Goal: Task Accomplishment & Management: Manage account settings

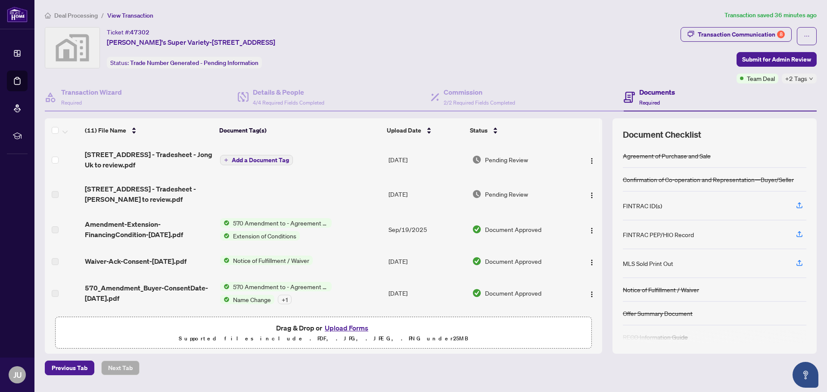
click at [271, 158] on span "Add a Document Tag" at bounding box center [260, 160] width 57 height 6
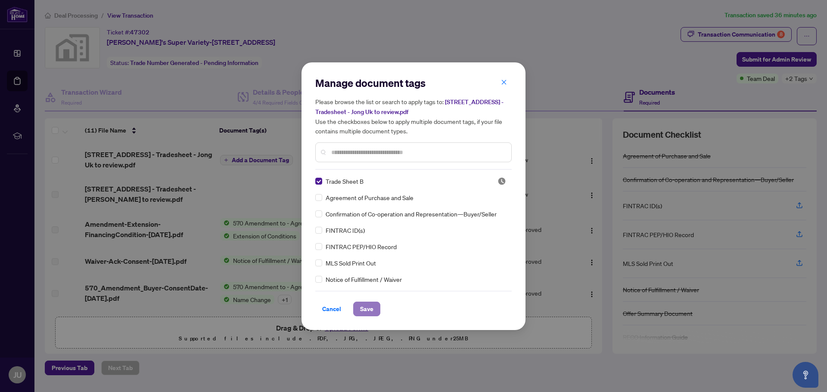
click at [371, 310] on span "Save" at bounding box center [366, 309] width 13 height 14
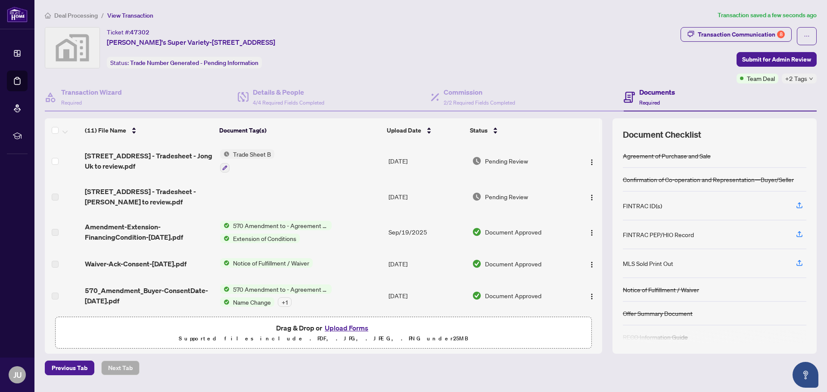
click at [252, 154] on span "Trade Sheet B" at bounding box center [252, 153] width 45 height 9
click at [245, 195] on span "Trade Sheet B" at bounding box center [230, 196] width 45 height 9
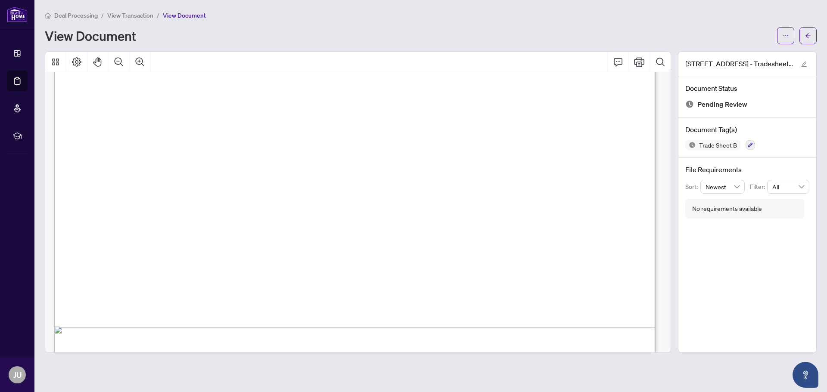
scroll to position [516, 0]
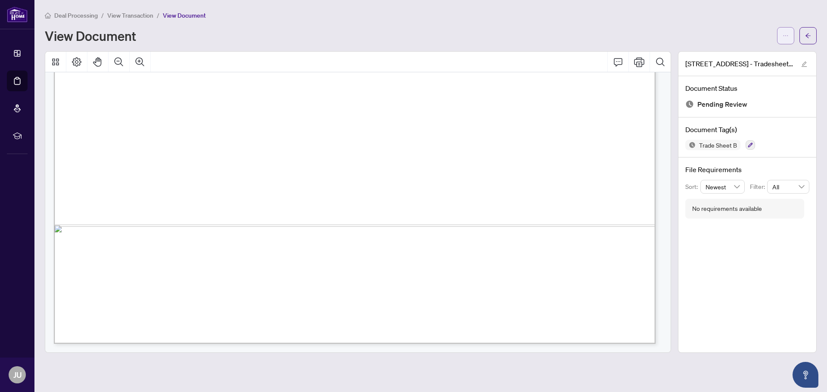
click at [783, 34] on icon "ellipsis" at bounding box center [786, 36] width 6 height 6
click at [740, 56] on span "Download" at bounding box center [754, 54] width 65 height 9
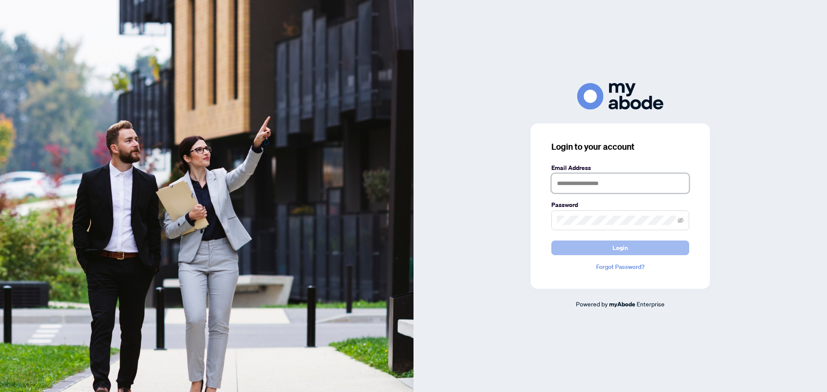
type input "**********"
click at [628, 245] on span "Login" at bounding box center [620, 248] width 16 height 14
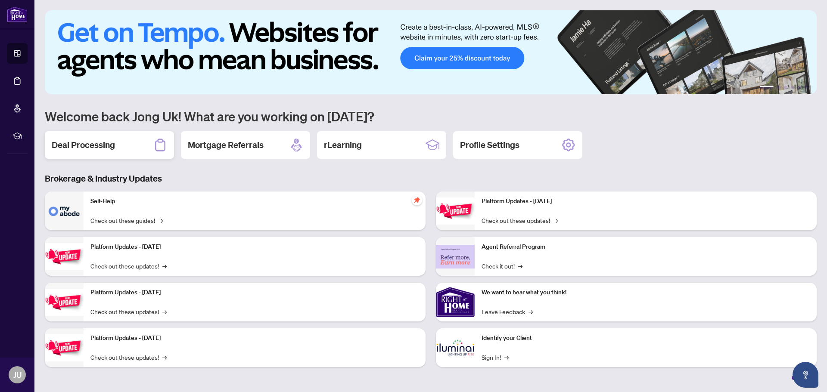
click at [116, 146] on div "Deal Processing" at bounding box center [109, 145] width 129 height 28
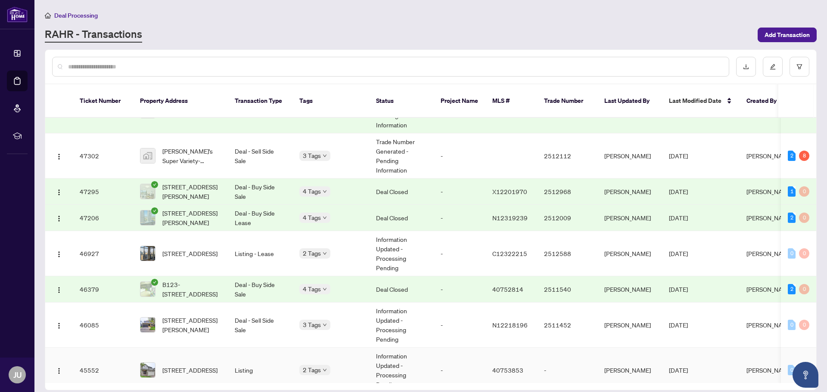
scroll to position [517, 0]
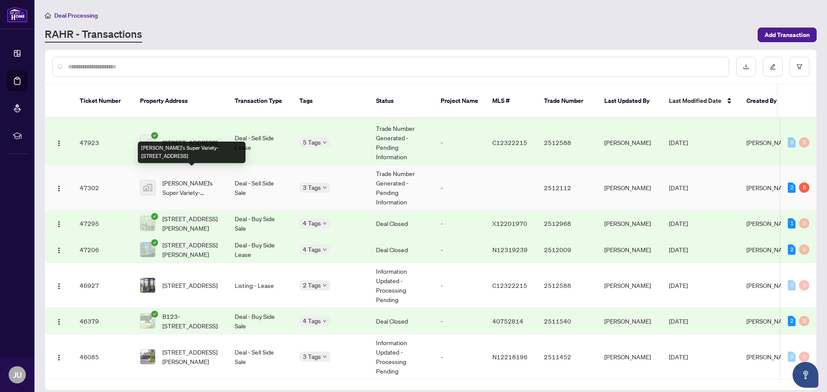
click at [202, 178] on span "[PERSON_NAME]'s Super Variety-[STREET_ADDRESS]" at bounding box center [191, 187] width 59 height 19
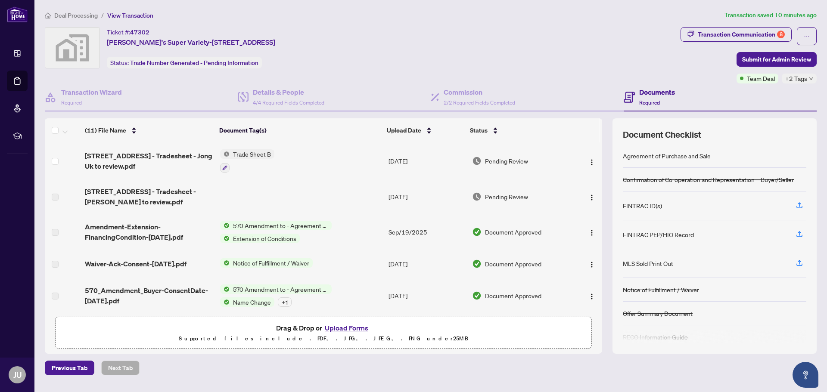
click at [356, 329] on button "Upload Forms" at bounding box center [346, 328] width 49 height 11
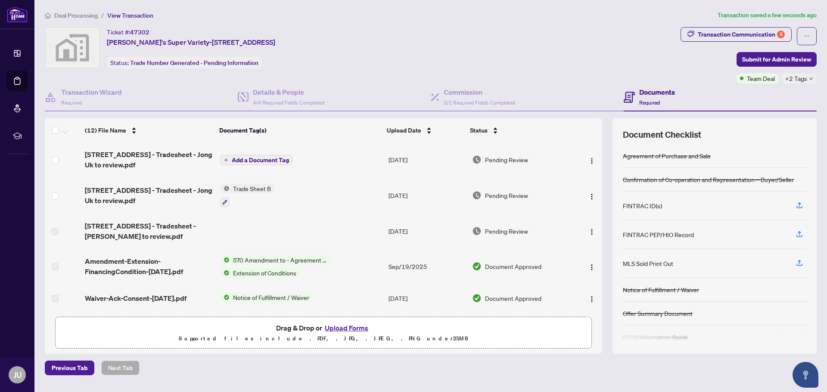
click at [273, 158] on span "Add a Document Tag" at bounding box center [260, 160] width 57 height 6
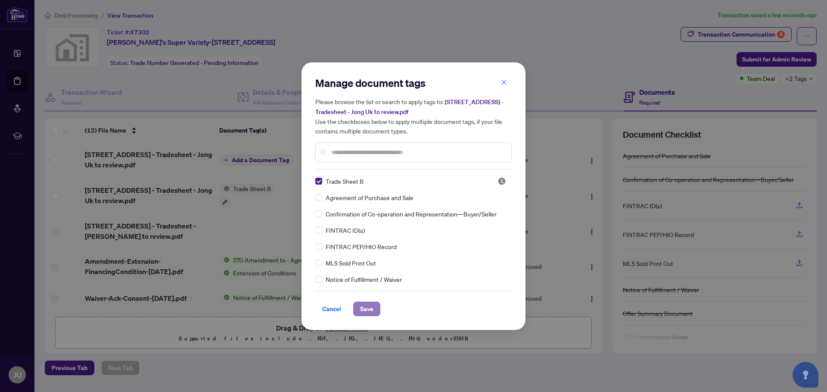
click at [373, 311] on span "Save" at bounding box center [366, 309] width 13 height 14
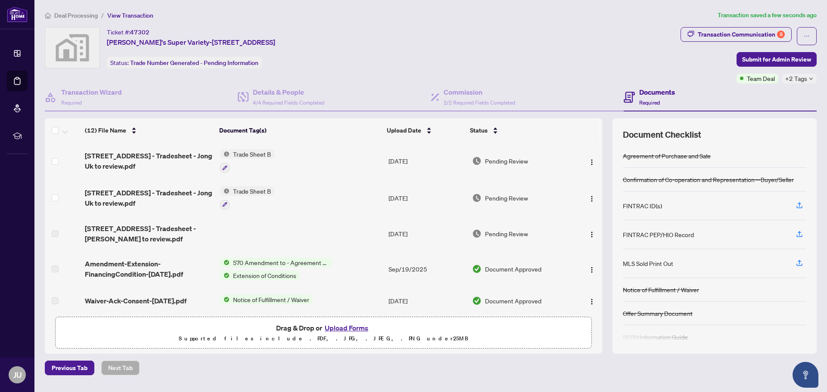
click at [253, 152] on span "Trade Sheet B" at bounding box center [252, 153] width 45 height 9
click at [267, 196] on span "Trade Sheet B" at bounding box center [246, 196] width 95 height 9
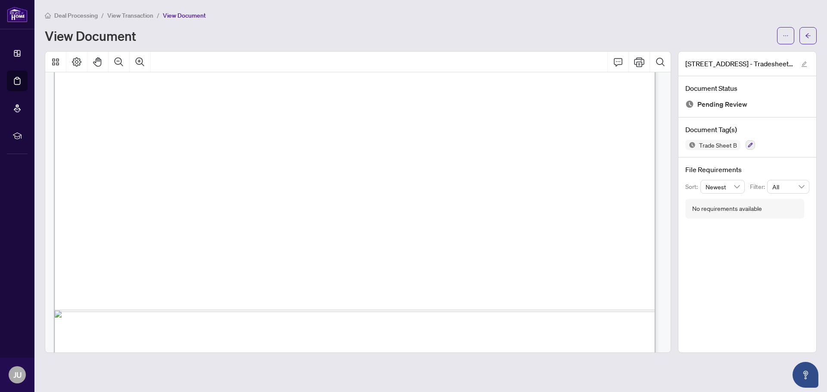
scroll to position [431, 0]
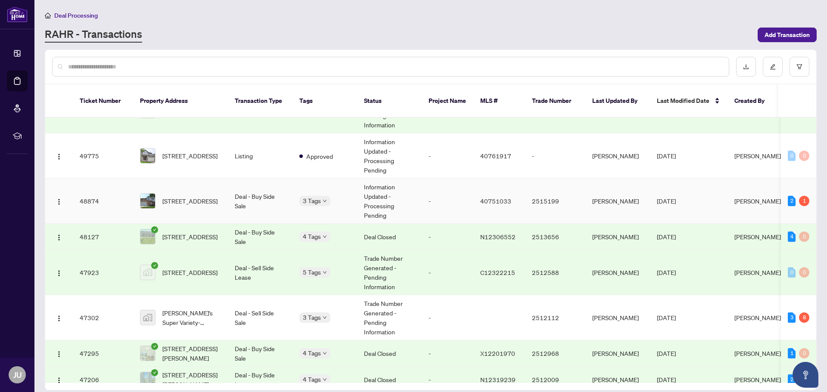
scroll to position [388, 0]
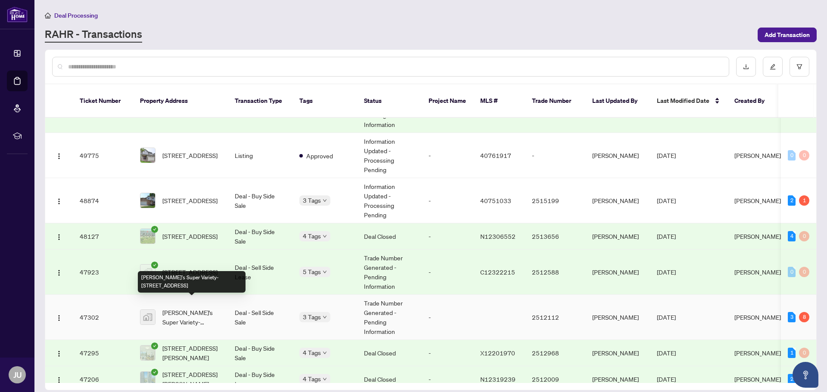
click at [204, 308] on span "[PERSON_NAME]'s Super Variety-[STREET_ADDRESS]" at bounding box center [191, 317] width 59 height 19
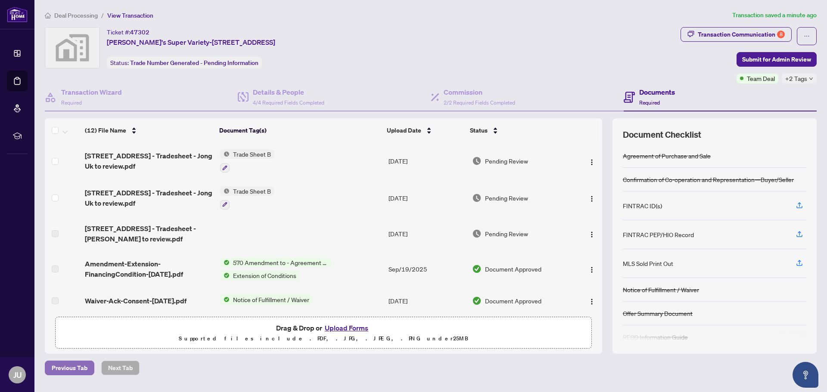
click at [81, 370] on span "Previous Tab" at bounding box center [70, 368] width 36 height 14
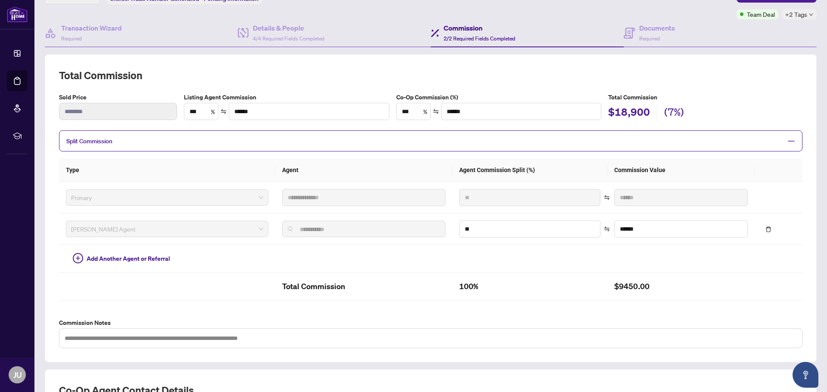
scroll to position [208, 0]
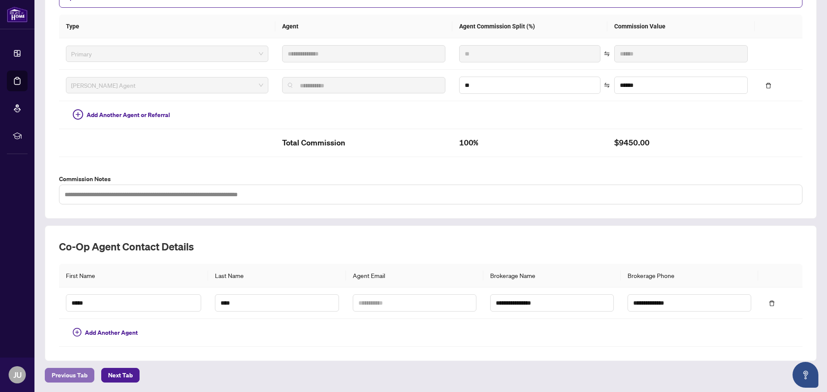
click at [72, 372] on span "Previous Tab" at bounding box center [70, 376] width 36 height 14
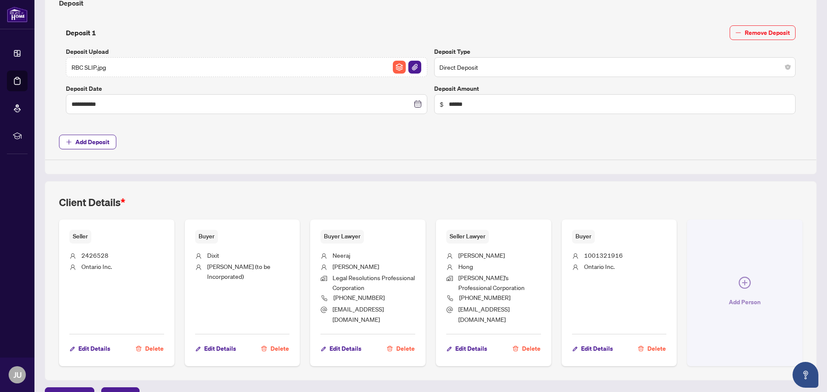
scroll to position [379, 0]
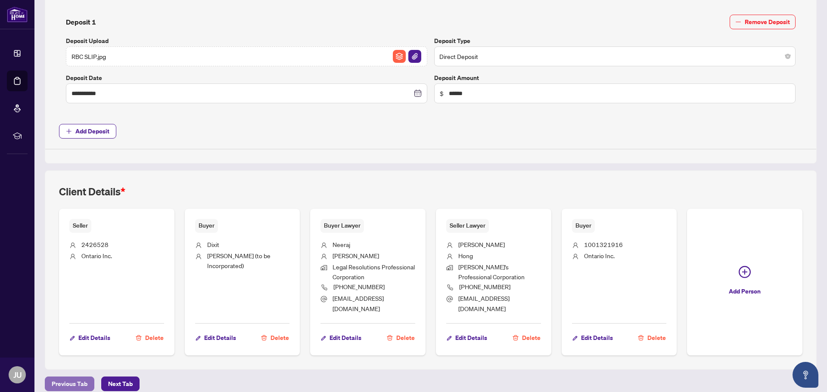
click at [83, 377] on span "Previous Tab" at bounding box center [70, 384] width 36 height 14
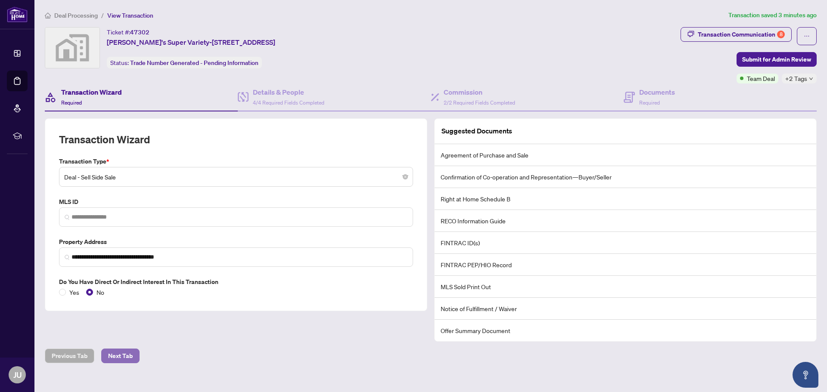
click at [132, 353] on button "Next Tab" at bounding box center [120, 356] width 38 height 15
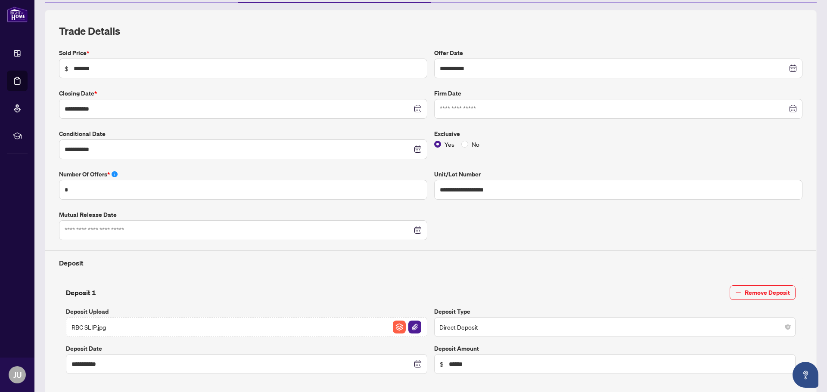
scroll to position [172, 0]
